Goal: Task Accomplishment & Management: Use online tool/utility

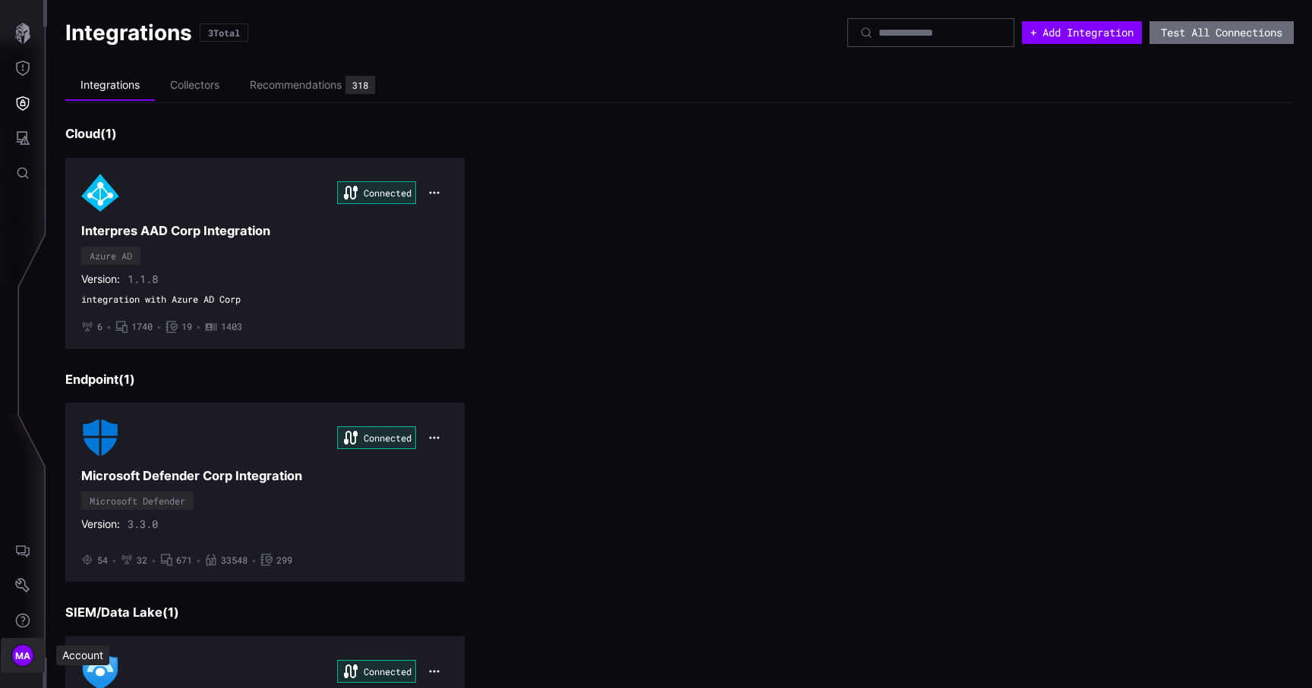
click at [21, 654] on span "MA" at bounding box center [23, 656] width 16 height 16
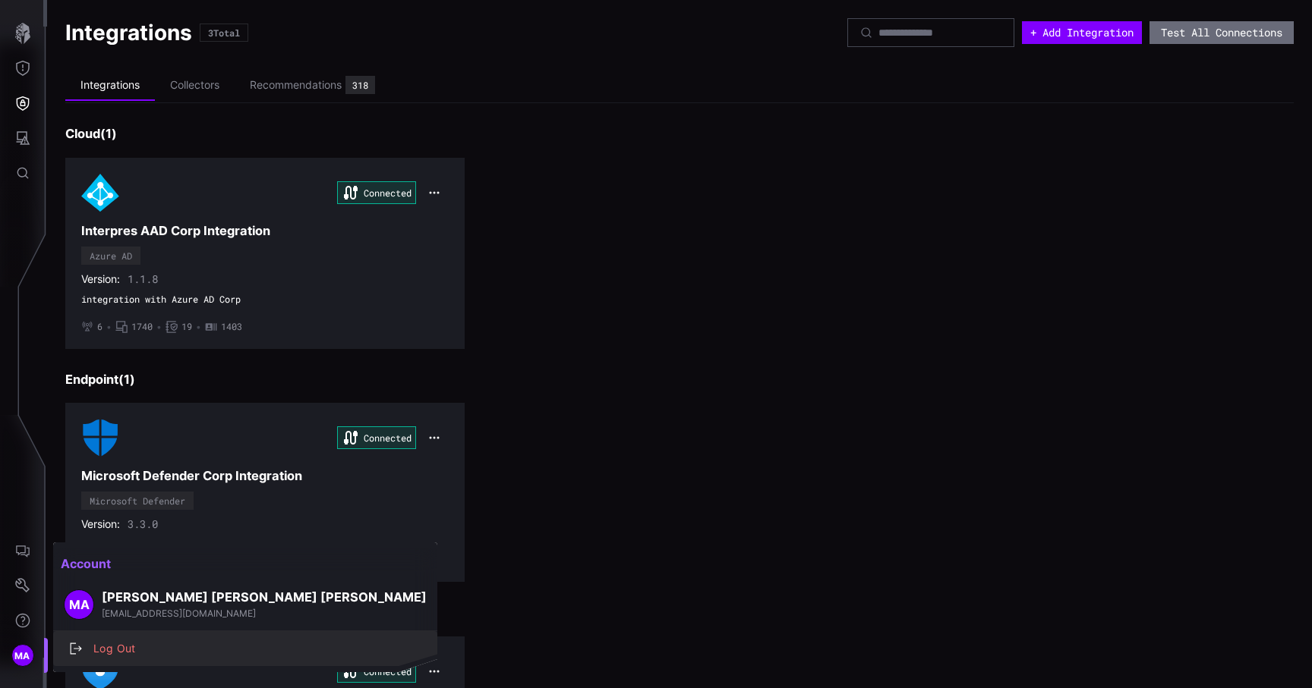
click at [83, 643] on div "button" at bounding box center [78, 649] width 16 height 12
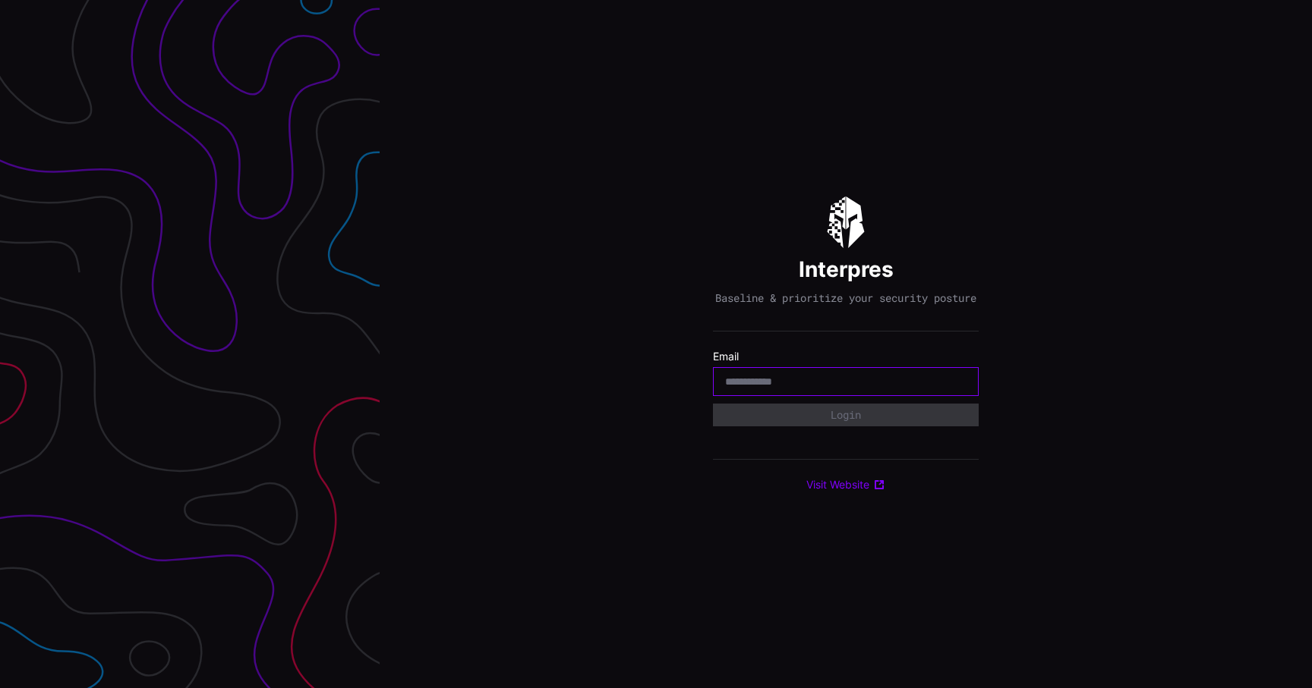
click at [783, 389] on input "email" at bounding box center [845, 382] width 241 height 14
click at [750, 453] on div "Interpres Baseline & prioritize your security posture Email Login Visit Website" at bounding box center [846, 344] width 266 height 295
click at [789, 389] on input "email" at bounding box center [845, 382] width 241 height 14
type input "**********"
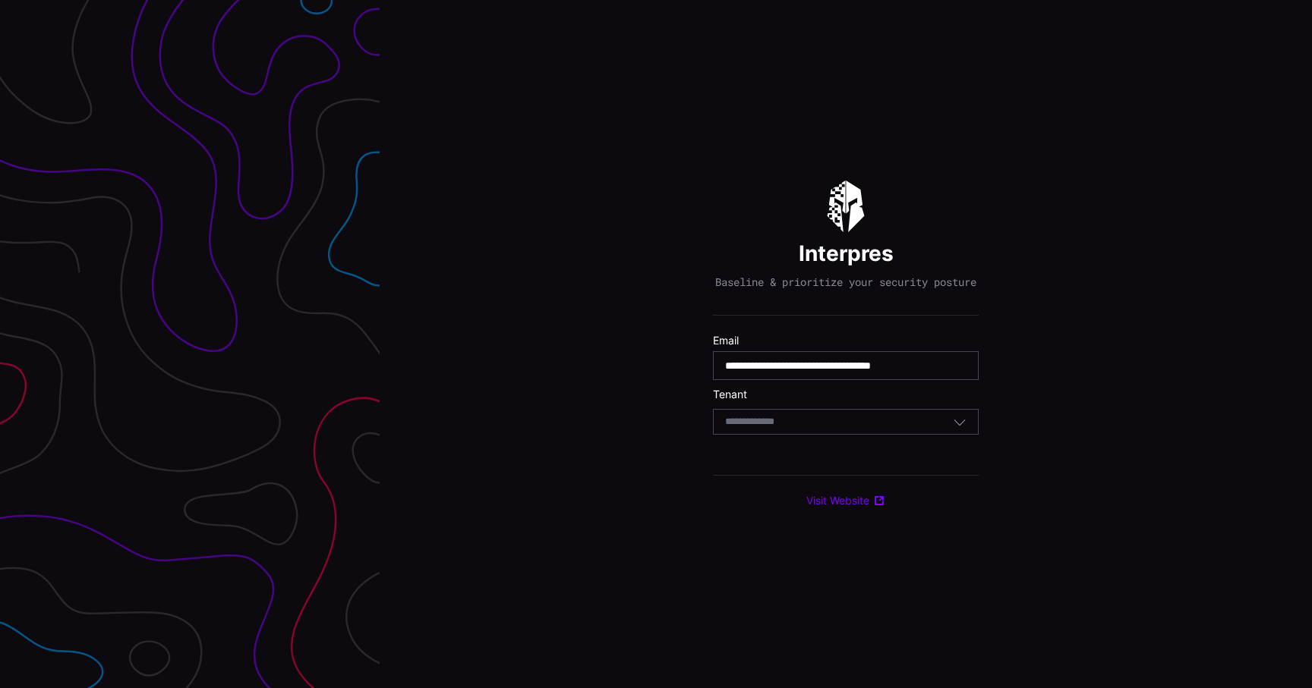
click at [828, 429] on div "Select Tenant" at bounding box center [839, 422] width 228 height 14
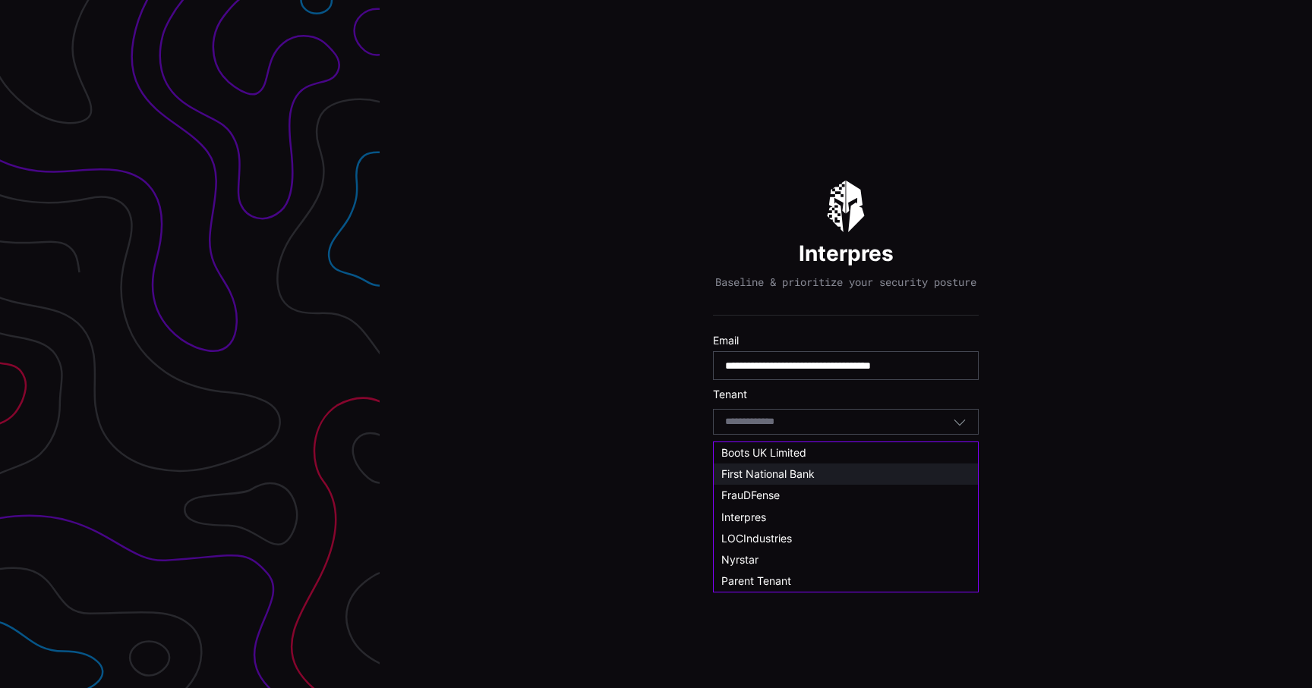
click at [810, 476] on span "First National Bank" at bounding box center [767, 474] width 93 height 13
